Goal: Navigation & Orientation: Find specific page/section

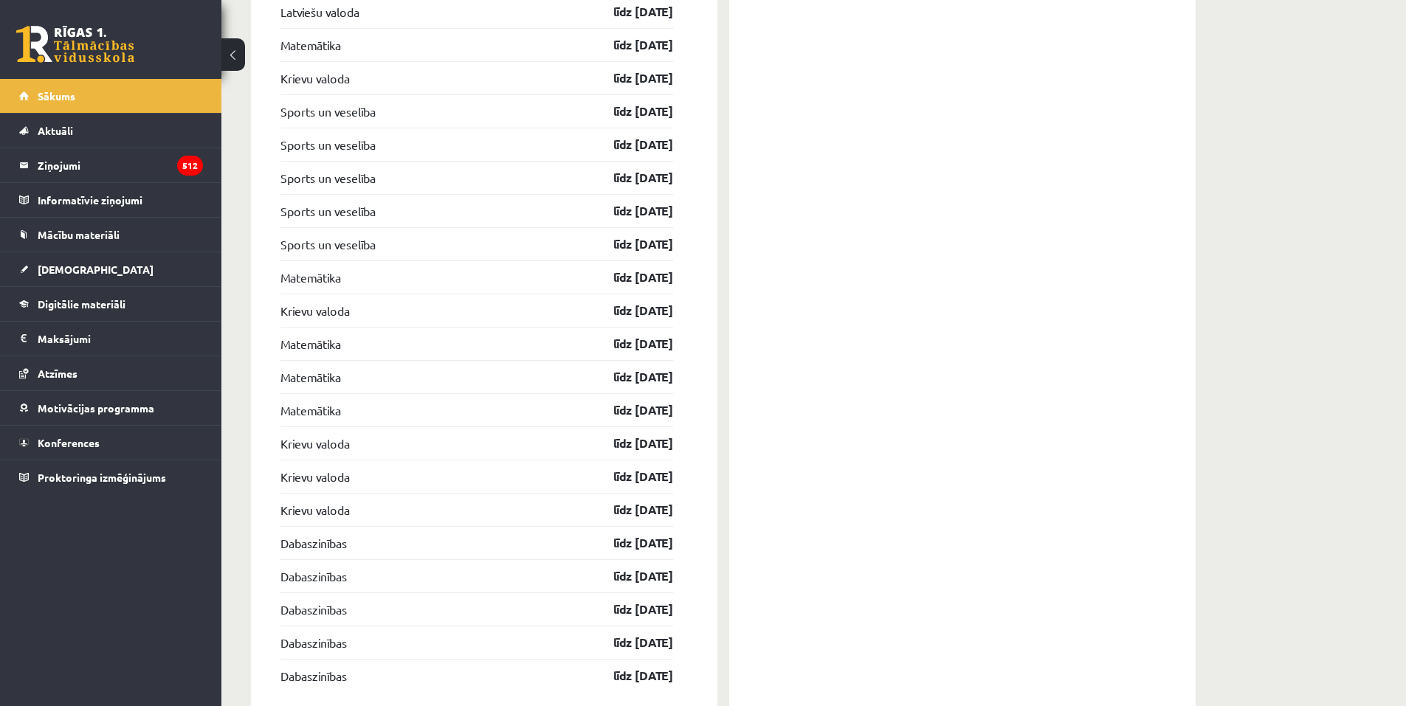
scroll to position [2278, 0]
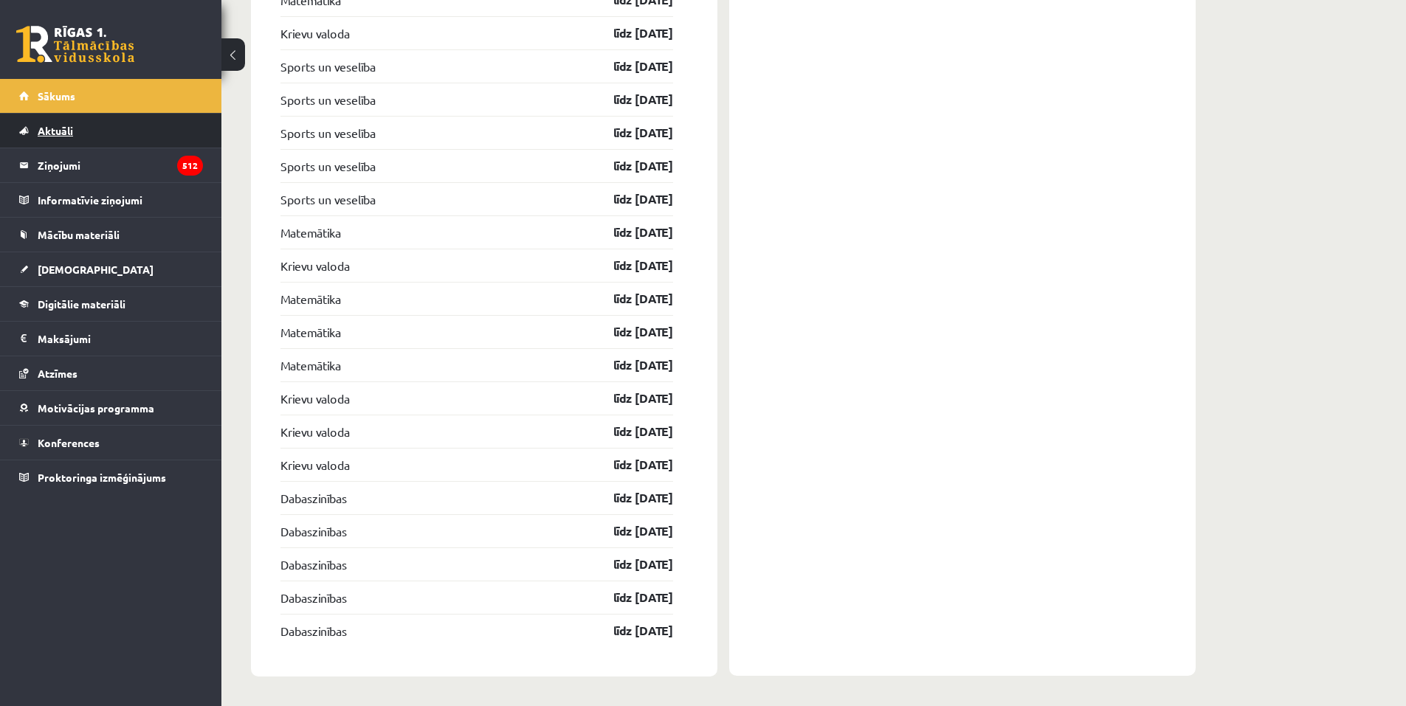
click at [145, 140] on link "Aktuāli" at bounding box center [111, 131] width 184 height 34
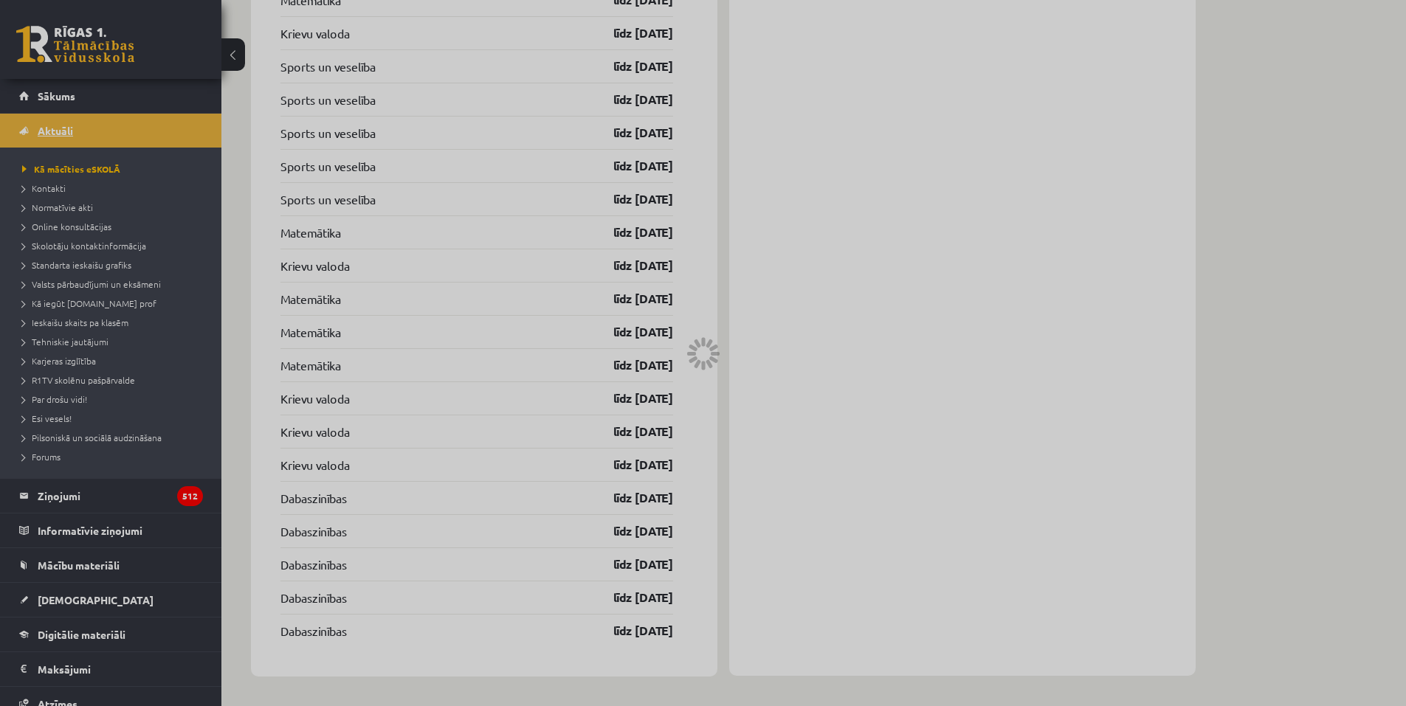
scroll to position [902, 0]
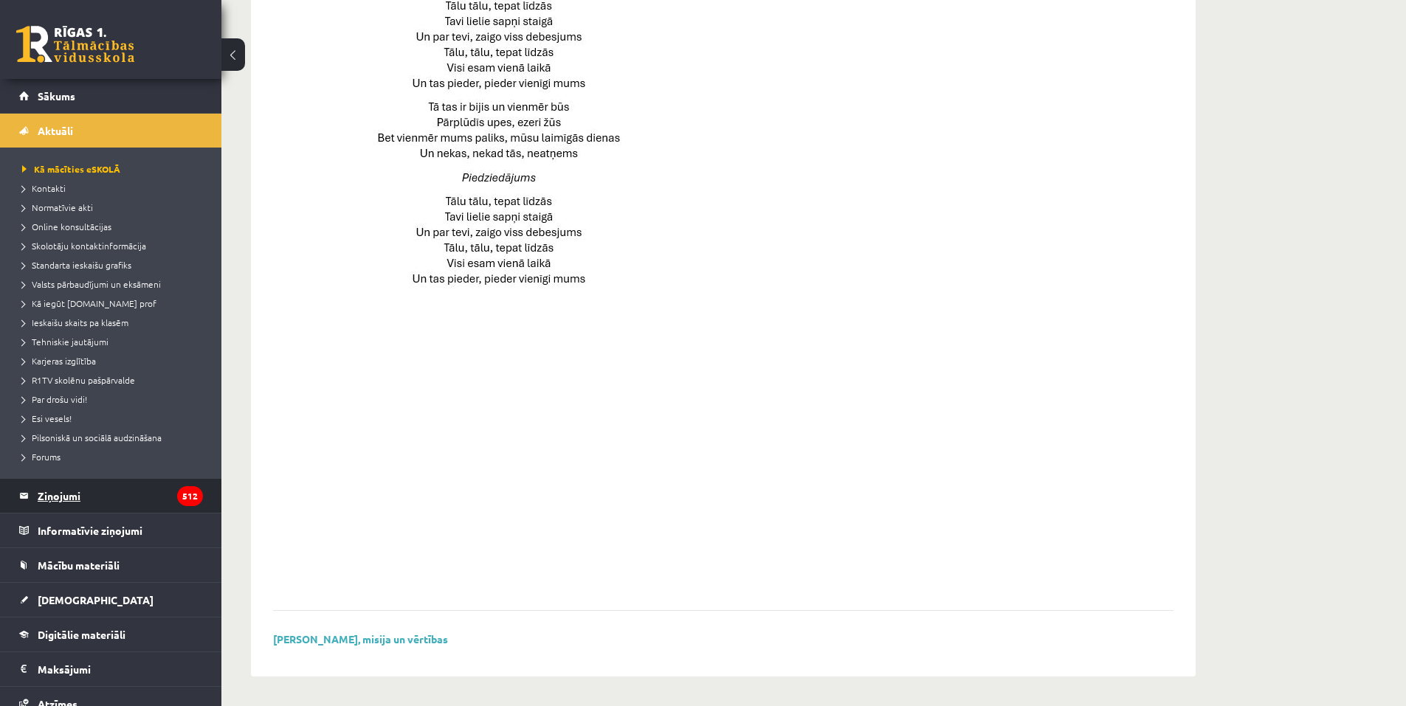
click at [61, 489] on legend "Ziņojumi 512" at bounding box center [120, 496] width 165 height 34
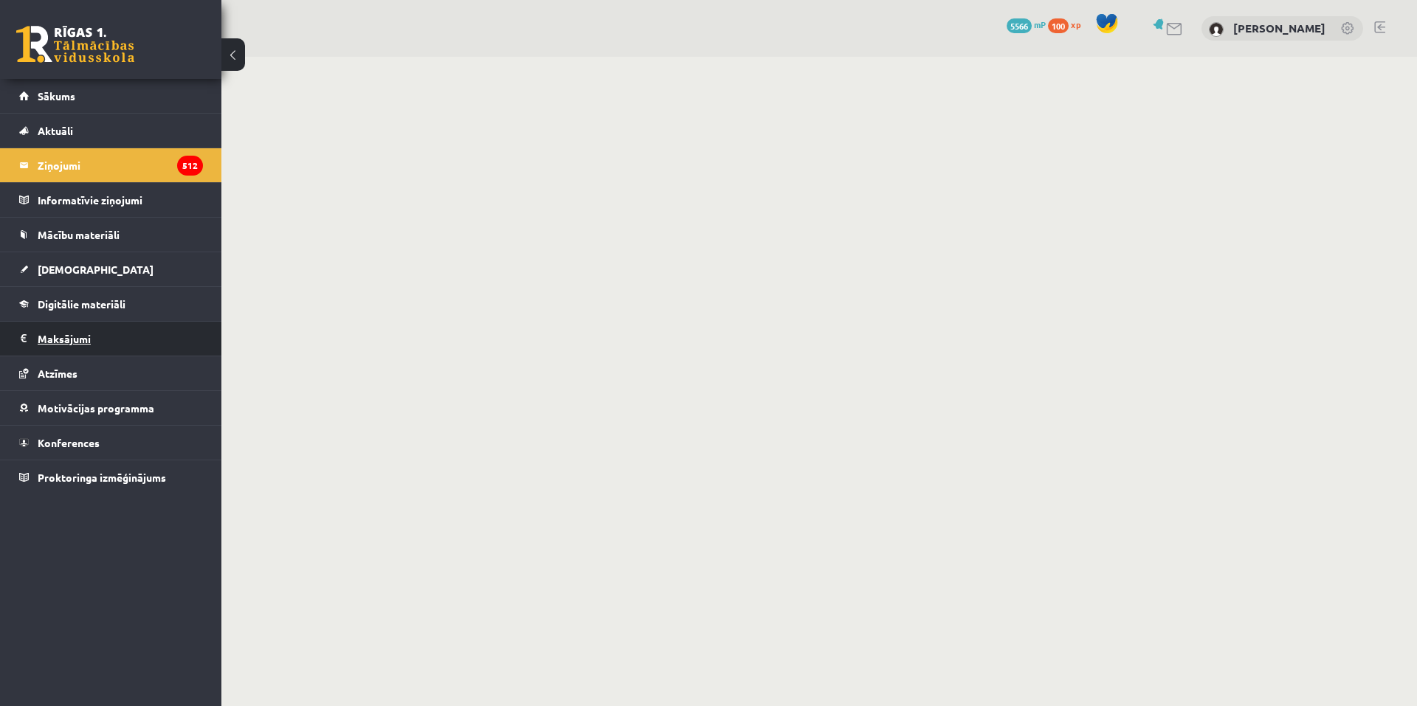
click at [75, 326] on legend "Maksājumi 0" at bounding box center [120, 339] width 165 height 34
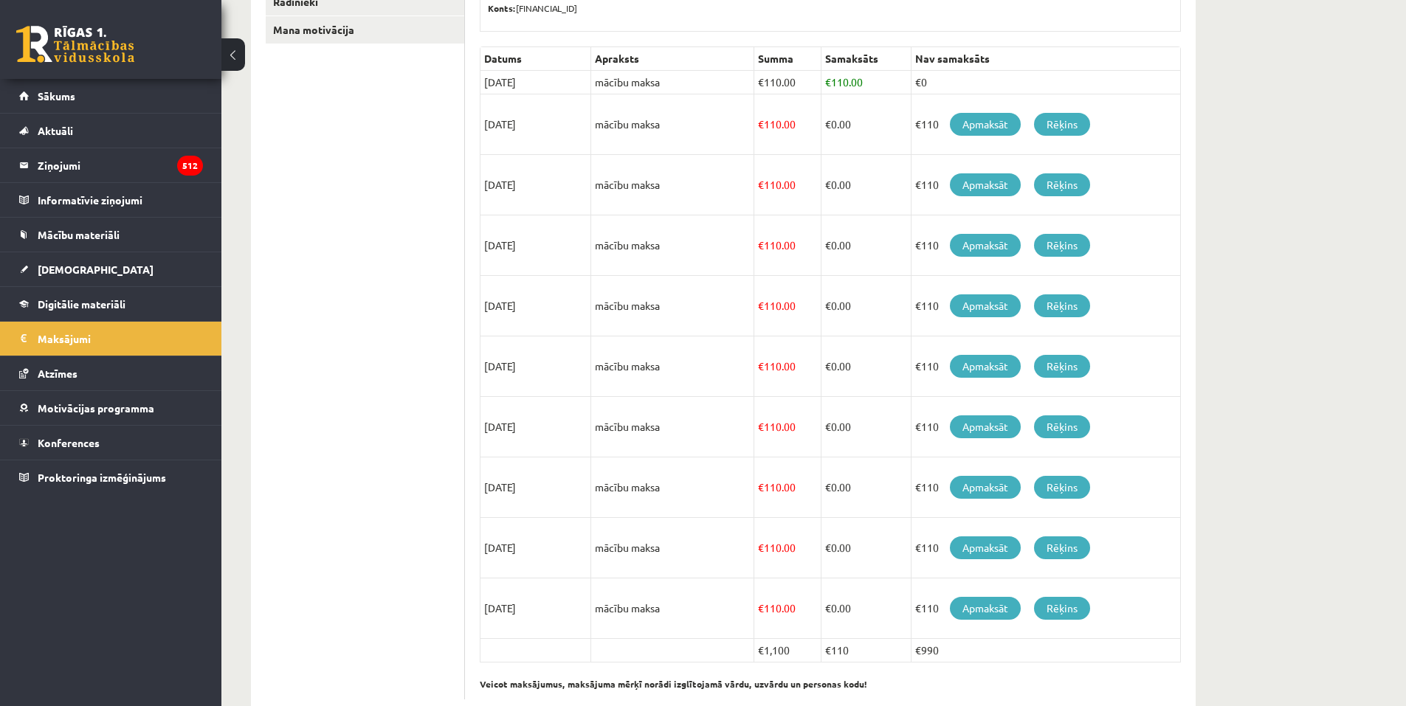
scroll to position [340, 0]
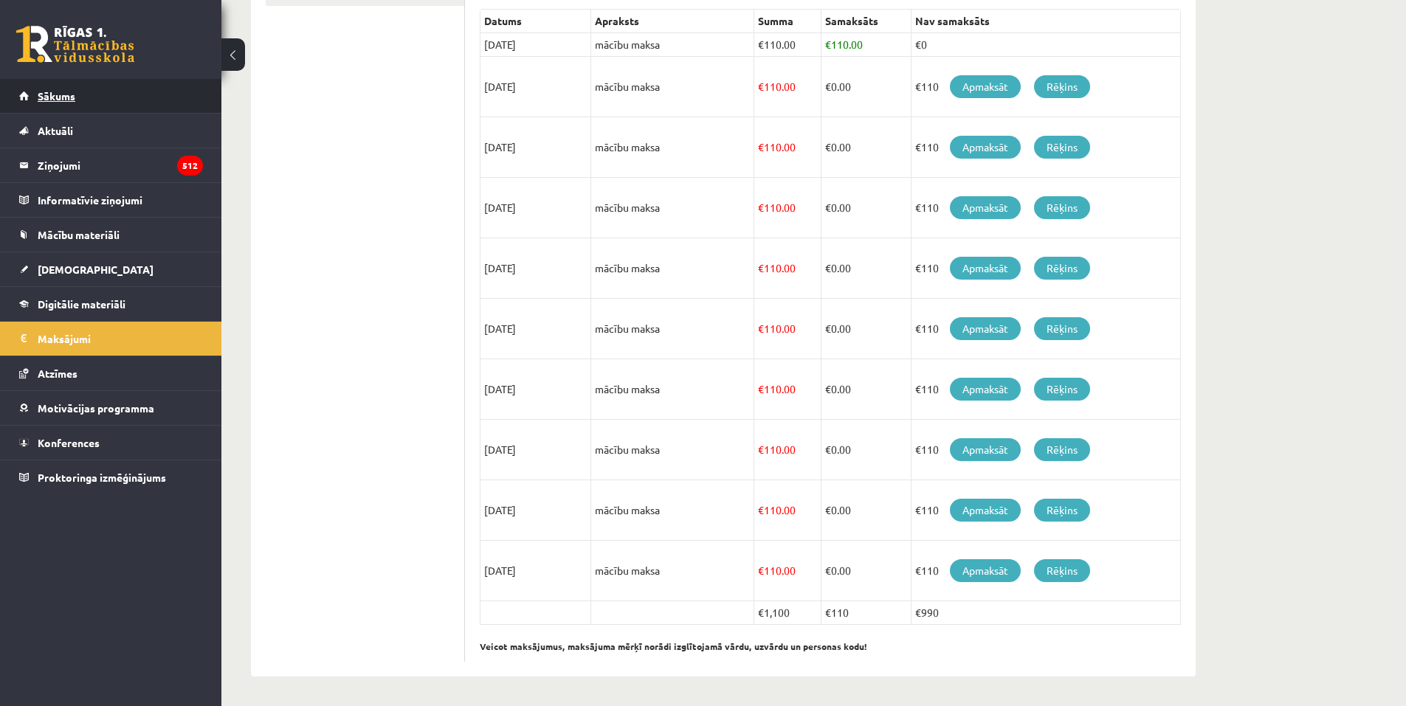
click at [122, 102] on link "Sākums" at bounding box center [111, 96] width 184 height 34
